Goal: Information Seeking & Learning: Learn about a topic

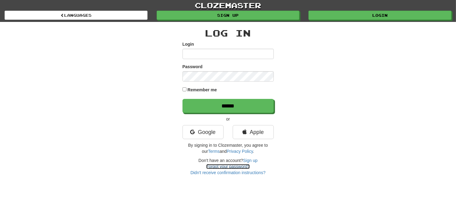
click at [223, 167] on link "Forgot your password?" at bounding box center [227, 166] width 43 height 5
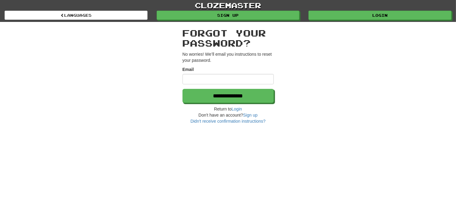
type input "**********"
click at [213, 42] on h2 "Forgot your password?" at bounding box center [227, 38] width 91 height 20
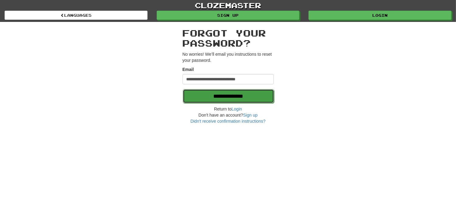
click at [214, 94] on input "**********" at bounding box center [228, 96] width 91 height 14
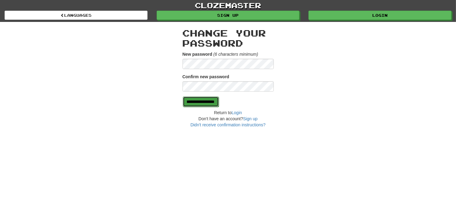
click at [215, 99] on input "**********" at bounding box center [201, 101] width 36 height 10
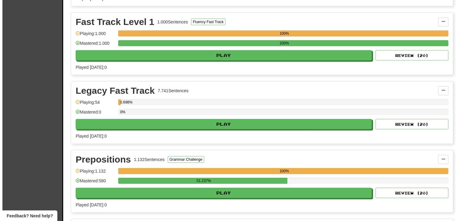
scroll to position [578, 0]
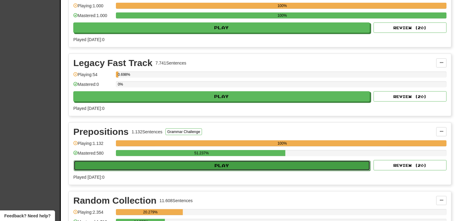
click at [210, 164] on button "Play" at bounding box center [222, 165] width 296 height 10
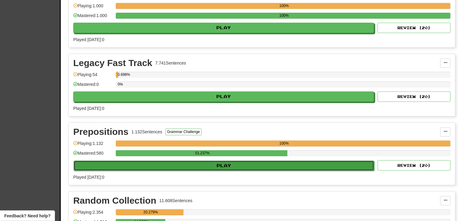
select select "**"
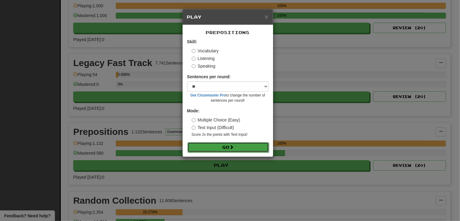
click at [218, 146] on button "Go" at bounding box center [228, 147] width 81 height 10
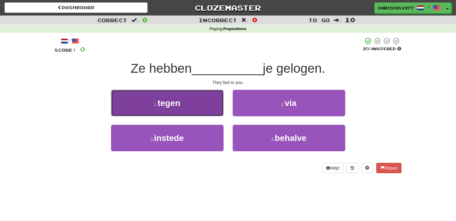
click at [184, 104] on button "1 . tegen" at bounding box center [167, 103] width 112 height 26
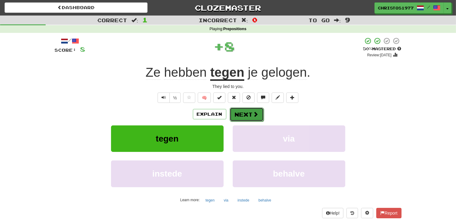
click at [238, 114] on button "Next" at bounding box center [247, 114] width 34 height 14
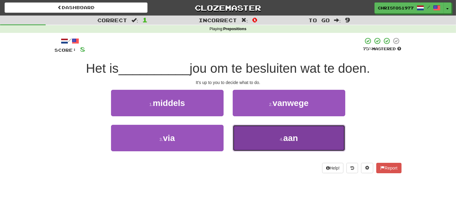
click at [280, 139] on small "4 ." at bounding box center [282, 139] width 4 height 5
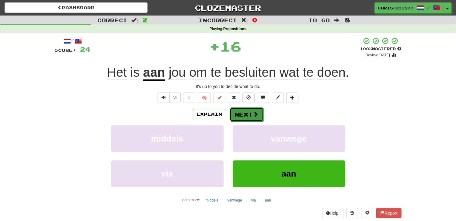
click at [247, 115] on button "Next" at bounding box center [247, 114] width 34 height 14
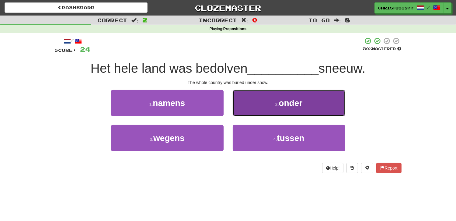
click at [287, 107] on span "onder" at bounding box center [290, 102] width 24 height 9
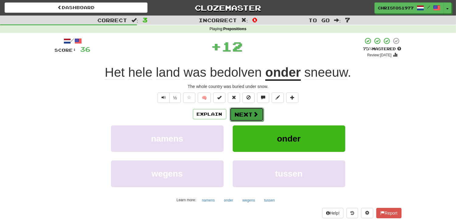
click at [249, 116] on button "Next" at bounding box center [247, 114] width 34 height 14
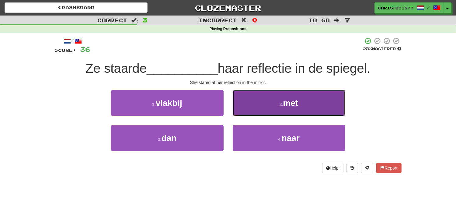
click at [287, 103] on span "met" at bounding box center [290, 102] width 15 height 9
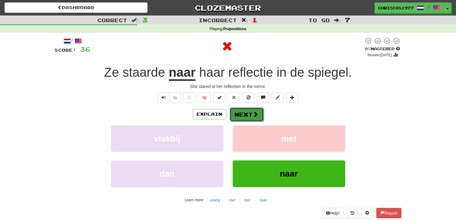
click at [241, 113] on button "Next" at bounding box center [247, 114] width 34 height 14
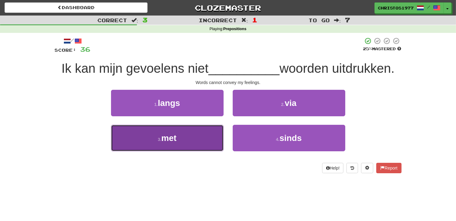
click at [193, 141] on button "3 . met" at bounding box center [167, 138] width 112 height 26
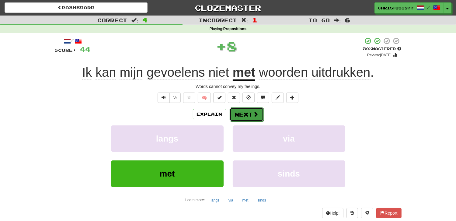
click at [249, 111] on button "Next" at bounding box center [247, 114] width 34 height 14
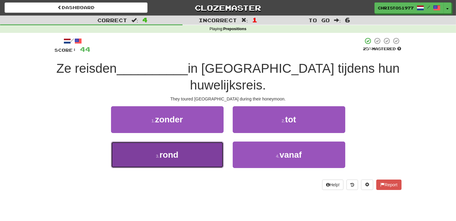
click at [183, 141] on button "3 . rond" at bounding box center [167, 154] width 112 height 26
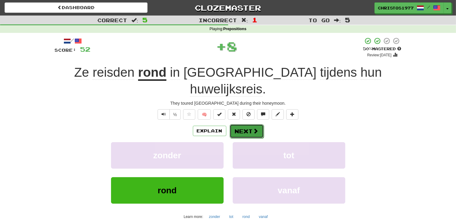
click at [244, 124] on button "Next" at bounding box center [247, 131] width 34 height 14
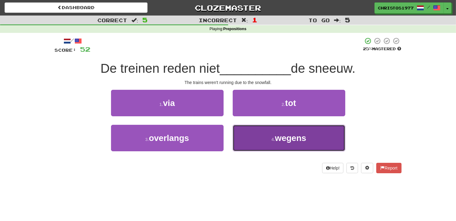
click at [281, 141] on span "wegens" at bounding box center [290, 137] width 31 height 9
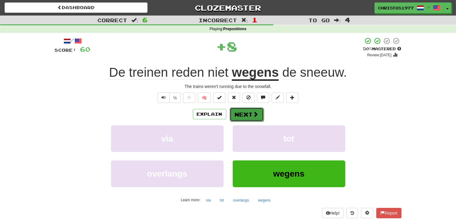
click at [240, 113] on button "Next" at bounding box center [247, 114] width 34 height 14
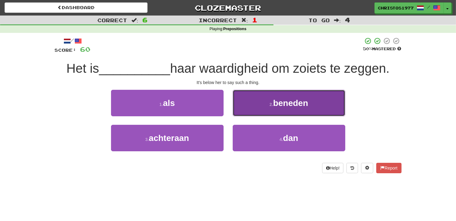
click at [279, 105] on span "beneden" at bounding box center [290, 102] width 35 height 9
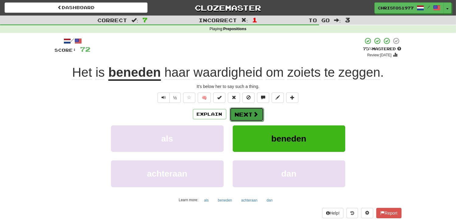
click at [244, 113] on button "Next" at bounding box center [247, 114] width 34 height 14
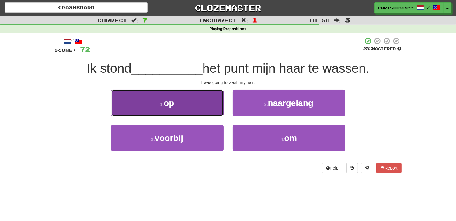
click at [168, 109] on button "1 . op" at bounding box center [167, 103] width 112 height 26
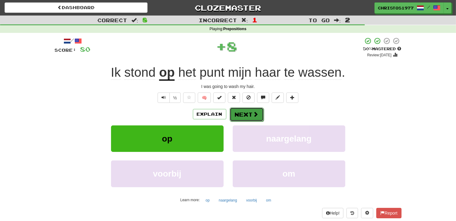
click at [247, 115] on button "Next" at bounding box center [247, 114] width 34 height 14
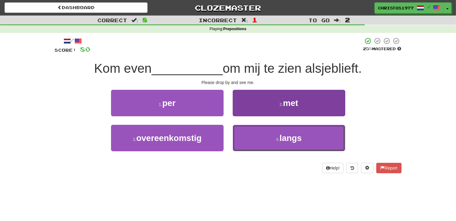
click at [274, 133] on button "4 . langs" at bounding box center [289, 138] width 112 height 26
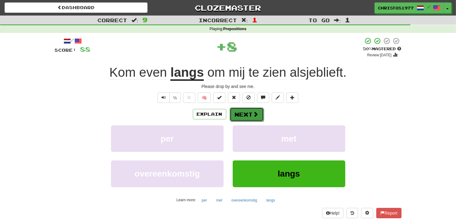
click at [247, 113] on button "Next" at bounding box center [247, 114] width 34 height 14
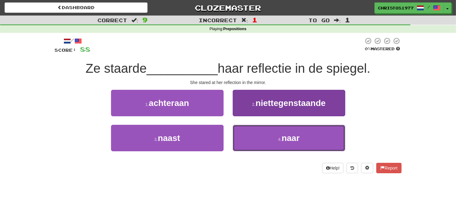
click at [283, 146] on button "4 . naar" at bounding box center [289, 138] width 112 height 26
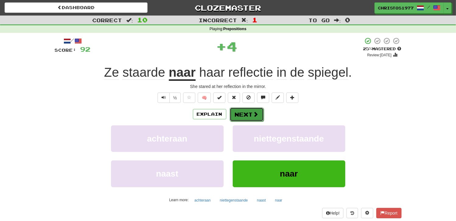
click at [247, 113] on button "Next" at bounding box center [247, 114] width 34 height 14
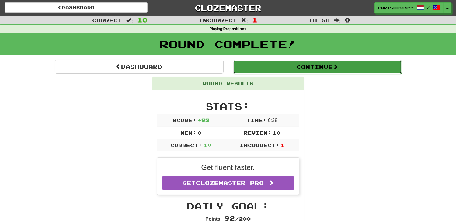
click at [315, 60] on button "Continue" at bounding box center [317, 67] width 169 height 14
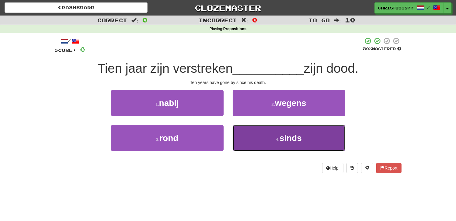
click at [298, 140] on span "sinds" at bounding box center [290, 137] width 22 height 9
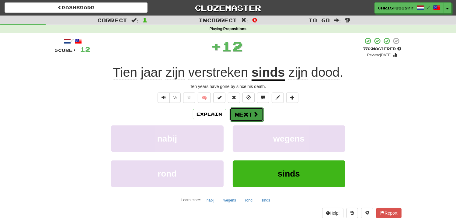
click at [236, 115] on button "Next" at bounding box center [247, 114] width 34 height 14
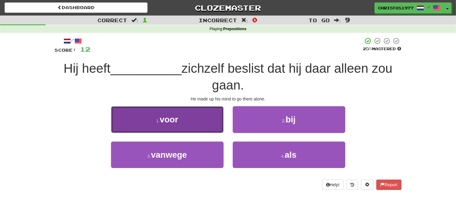
click at [185, 122] on button "1 . voor" at bounding box center [167, 119] width 112 height 26
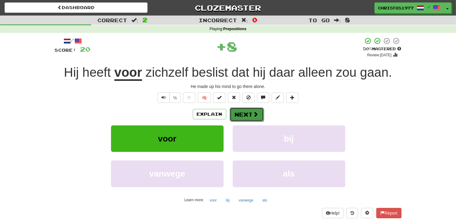
click at [245, 116] on button "Next" at bounding box center [247, 114] width 34 height 14
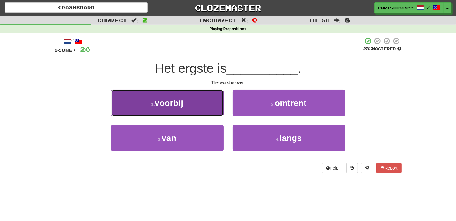
click at [173, 108] on button "1 . voorbij" at bounding box center [167, 103] width 112 height 26
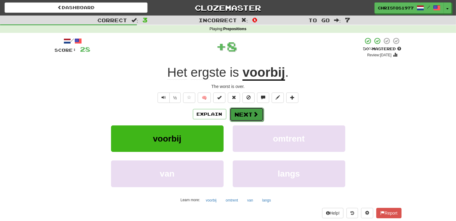
click at [247, 112] on button "Next" at bounding box center [247, 114] width 34 height 14
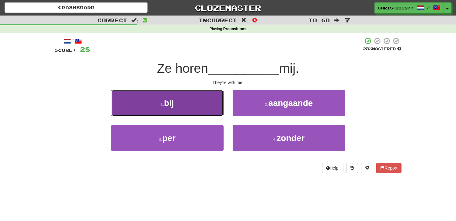
click at [188, 109] on button "1 . bij" at bounding box center [167, 103] width 112 height 26
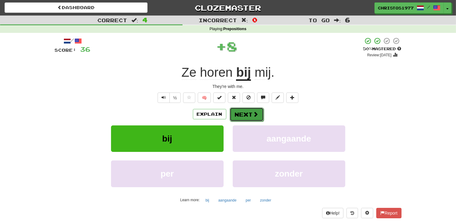
click at [240, 112] on button "Next" at bounding box center [247, 114] width 34 height 14
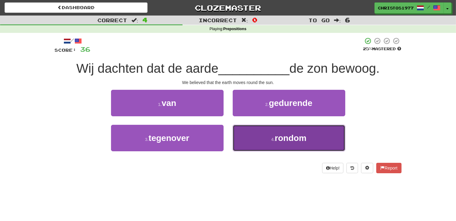
click at [289, 141] on span "rondom" at bounding box center [291, 137] width 32 height 9
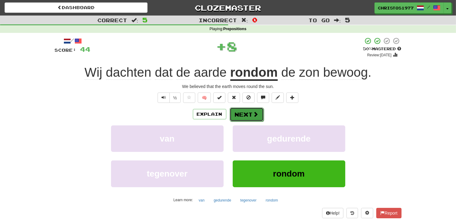
click at [239, 115] on button "Next" at bounding box center [247, 114] width 34 height 14
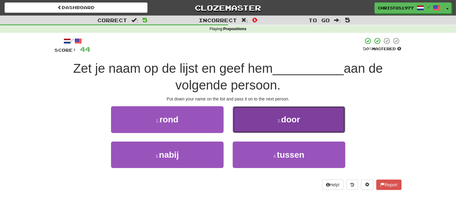
click at [287, 122] on span "door" at bounding box center [290, 119] width 19 height 9
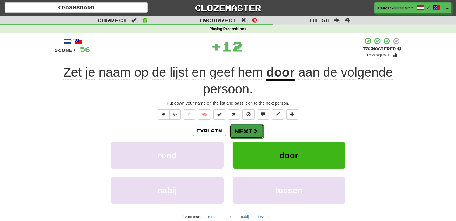
click at [250, 129] on button "Next" at bounding box center [247, 131] width 34 height 14
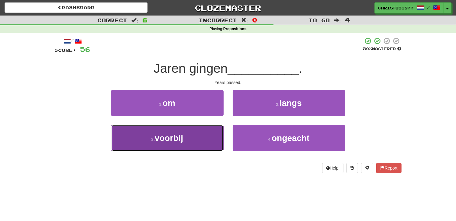
click at [196, 146] on button "3 . voorbij" at bounding box center [167, 138] width 112 height 26
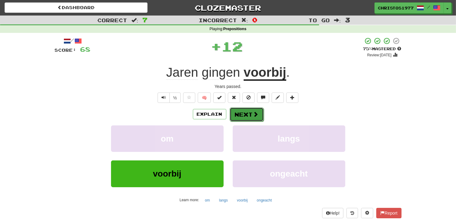
click at [245, 111] on button "Next" at bounding box center [247, 114] width 34 height 14
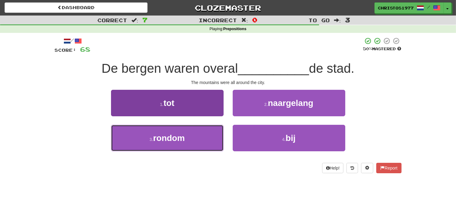
click at [170, 138] on span "rondom" at bounding box center [169, 137] width 32 height 9
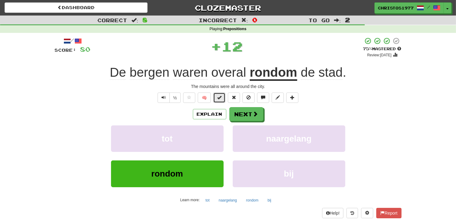
click at [219, 98] on span at bounding box center [219, 97] width 4 height 4
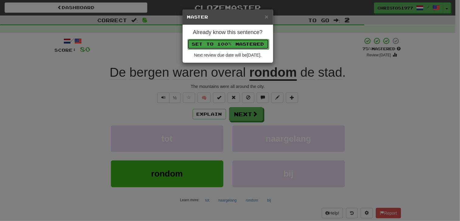
click at [236, 45] on button "Set to 100% Mastered" at bounding box center [228, 44] width 81 height 10
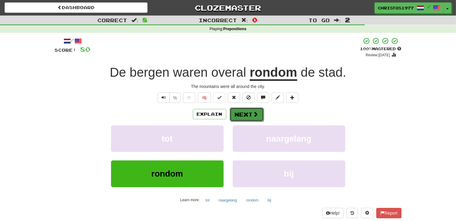
click at [243, 112] on button "Next" at bounding box center [247, 114] width 34 height 14
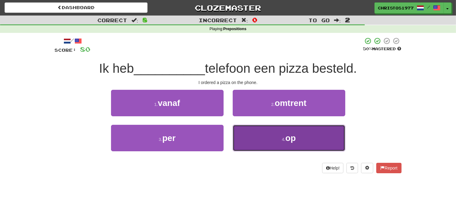
click at [290, 139] on span "op" at bounding box center [290, 137] width 10 height 9
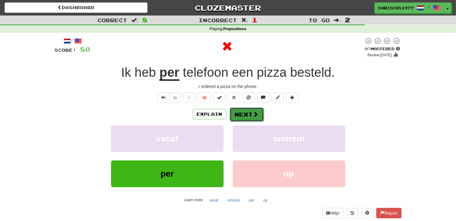
click at [249, 110] on button "Next" at bounding box center [247, 114] width 34 height 14
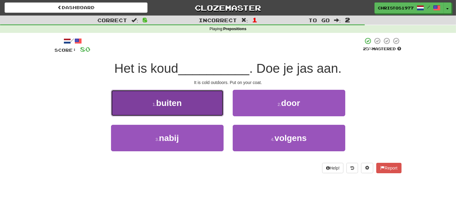
click at [192, 109] on button "1 . buiten" at bounding box center [167, 103] width 112 height 26
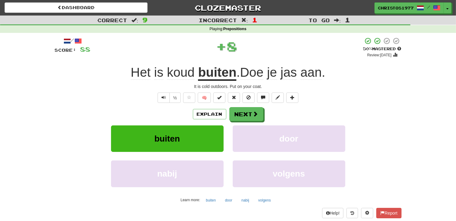
click at [213, 99] on span "🧠" at bounding box center [241, 97] width 118 height 5
click at [219, 98] on span at bounding box center [219, 97] width 4 height 4
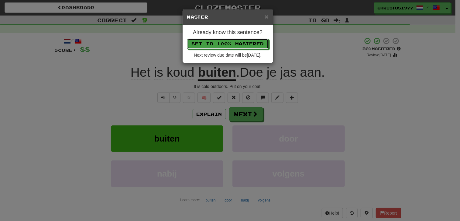
click at [248, 46] on button "Set to 100% Mastered" at bounding box center [227, 44] width 81 height 10
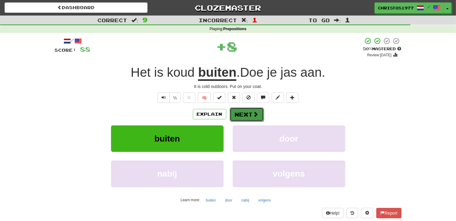
click at [249, 110] on button "Next" at bounding box center [247, 114] width 34 height 14
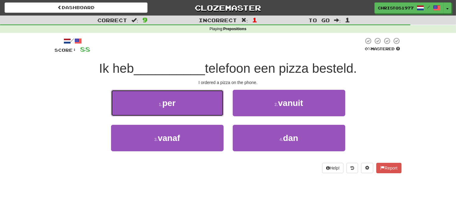
drag, startPoint x: 175, startPoint y: 105, endPoint x: 187, endPoint y: 102, distance: 11.8
click at [176, 105] on span "per" at bounding box center [168, 102] width 13 height 9
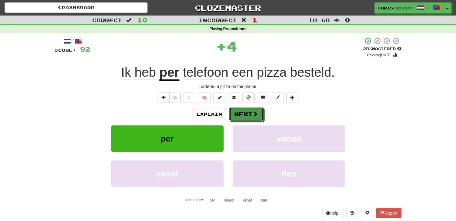
click at [239, 113] on button "Next" at bounding box center [246, 114] width 34 height 14
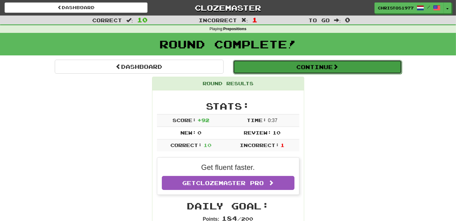
click at [313, 65] on button "Continue" at bounding box center [317, 67] width 169 height 14
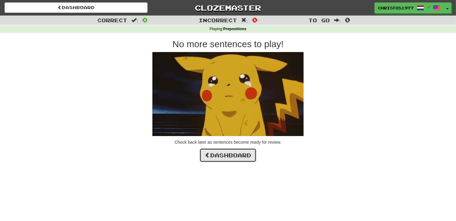
click at [223, 156] on link "Dashboard" at bounding box center [227, 155] width 57 height 14
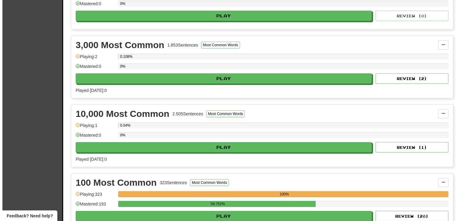
scroll to position [243, 0]
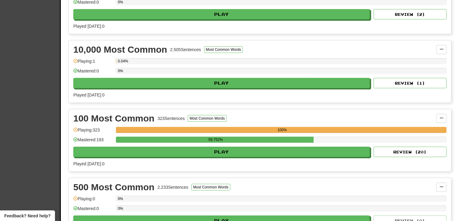
click at [249, 156] on div "100 Most Common 323 Sentences Most Common Words Manage Sentences Unpin from Das…" at bounding box center [260, 140] width 382 height 62
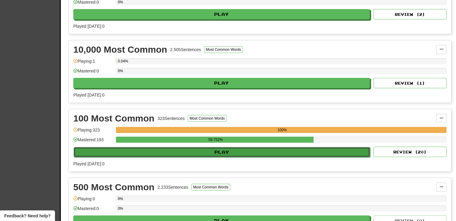
click at [222, 149] on button "Play" at bounding box center [222, 152] width 296 height 10
select select "**"
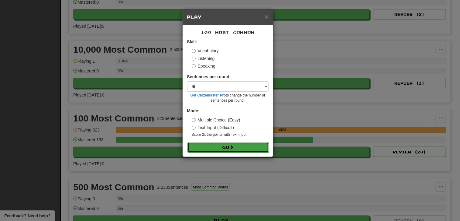
click at [228, 145] on button "Go" at bounding box center [228, 147] width 81 height 10
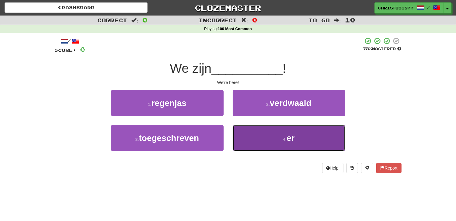
click at [298, 139] on button "4 . er" at bounding box center [289, 138] width 112 height 26
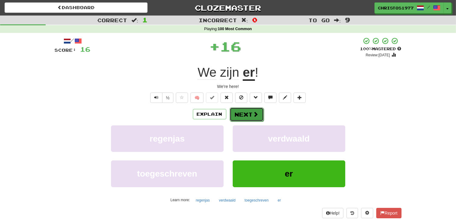
click at [250, 118] on button "Next" at bounding box center [247, 114] width 34 height 14
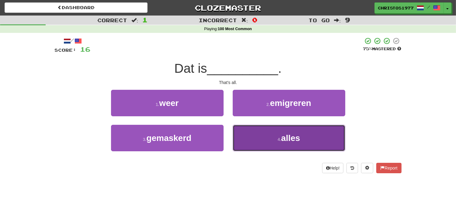
click at [288, 139] on span "alles" at bounding box center [290, 137] width 19 height 9
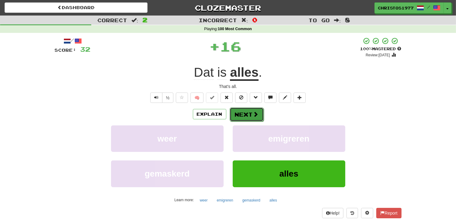
click at [243, 114] on button "Next" at bounding box center [247, 114] width 34 height 14
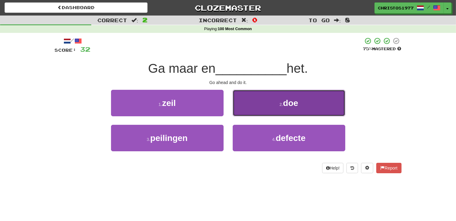
click at [285, 102] on span "doe" at bounding box center [290, 102] width 15 height 9
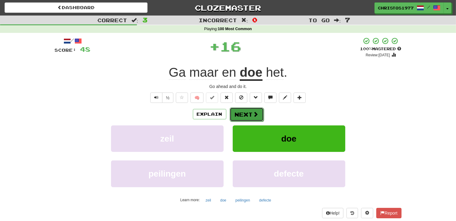
click at [246, 112] on button "Next" at bounding box center [247, 114] width 34 height 14
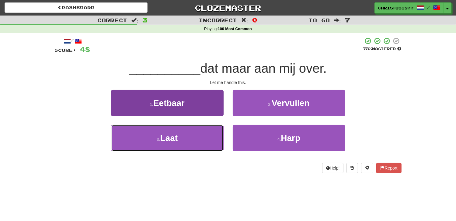
click at [183, 136] on button "3 . Laat" at bounding box center [167, 138] width 112 height 26
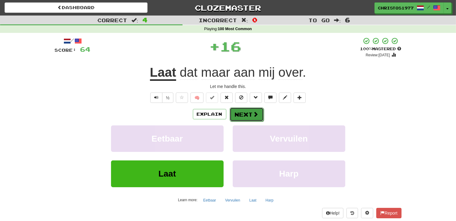
click at [240, 114] on button "Next" at bounding box center [247, 114] width 34 height 14
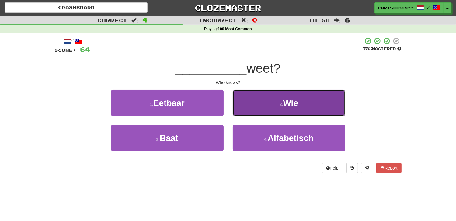
click at [288, 105] on span "Wie" at bounding box center [290, 102] width 15 height 9
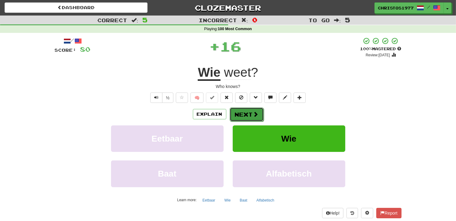
click at [242, 116] on button "Next" at bounding box center [247, 114] width 34 height 14
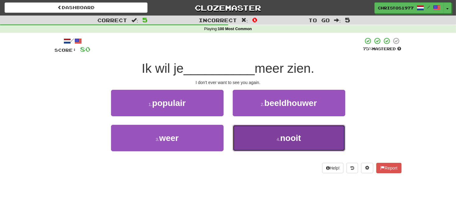
click at [272, 140] on button "4 . nooit" at bounding box center [289, 138] width 112 height 26
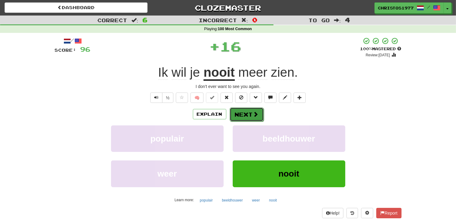
click at [237, 111] on button "Next" at bounding box center [247, 114] width 34 height 14
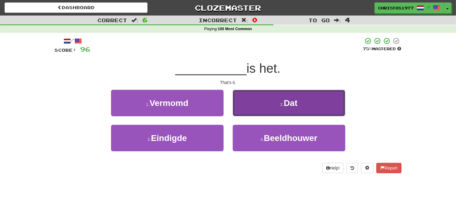
click at [283, 100] on button "2 . Dat" at bounding box center [289, 103] width 112 height 26
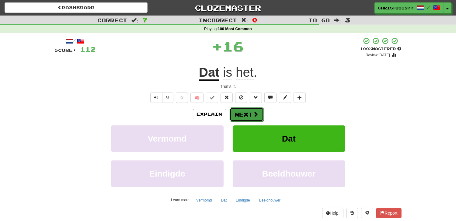
click at [238, 112] on button "Next" at bounding box center [247, 114] width 34 height 14
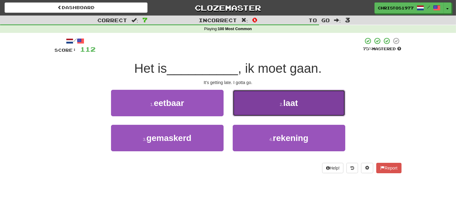
click at [320, 109] on button "2 . laat" at bounding box center [289, 103] width 112 height 26
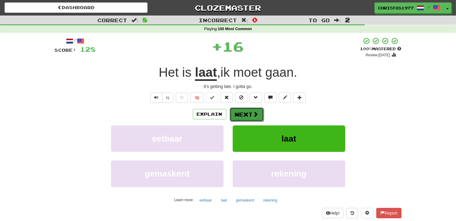
click at [244, 113] on button "Next" at bounding box center [247, 114] width 34 height 14
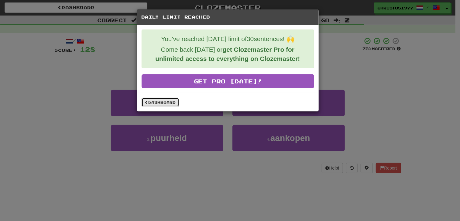
click at [164, 102] on link "Dashboard" at bounding box center [161, 102] width 38 height 9
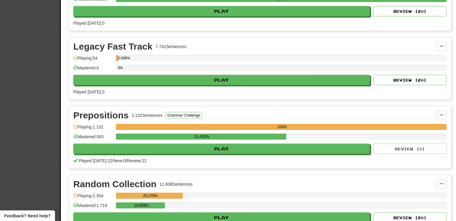
scroll to position [547, 0]
